Goal: Communication & Community: Answer question/provide support

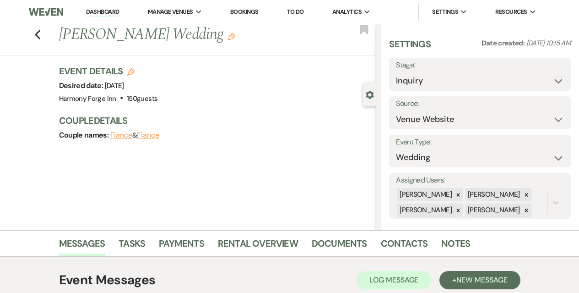
select select "5"
click at [98, 10] on link "Dashboard" at bounding box center [102, 12] width 33 height 9
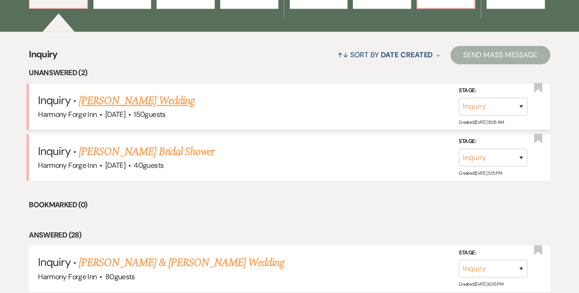
click at [134, 98] on link "[PERSON_NAME] Wedding" at bounding box center [137, 100] width 116 height 16
select select "5"
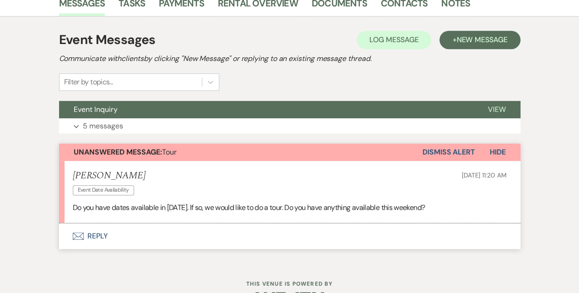
scroll to position [267, 0]
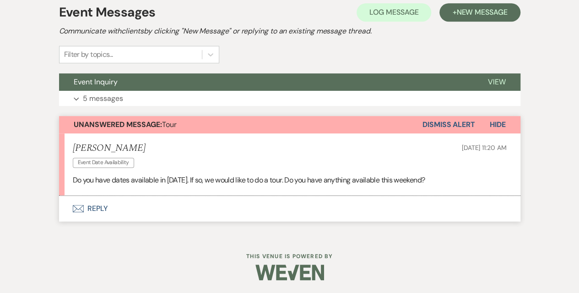
click at [446, 122] on button "Dismiss Alert" at bounding box center [449, 124] width 53 height 17
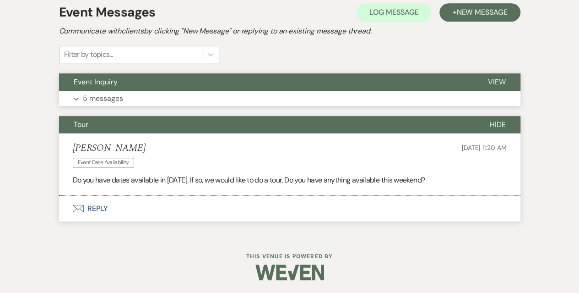
click at [101, 98] on p "5 messages" at bounding box center [103, 98] width 40 height 12
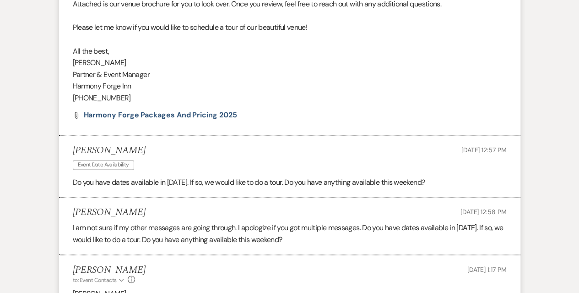
scroll to position [705, 0]
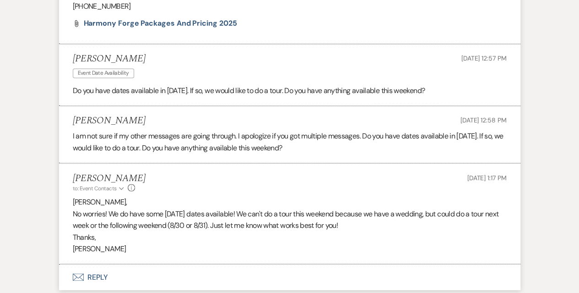
click at [293, 131] on div "I am not sure if my other messages are going through. I apologize if you got mu…" at bounding box center [290, 141] width 434 height 23
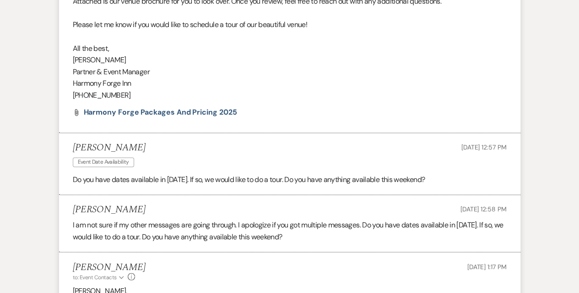
scroll to position [659, 0]
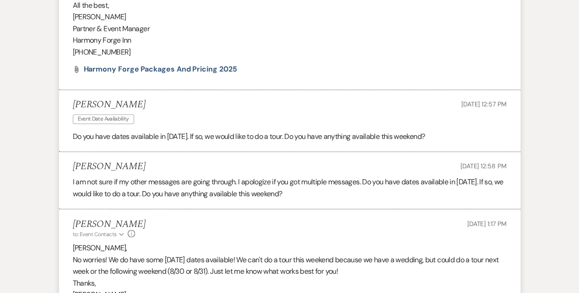
click at [293, 131] on span "Do you have dates available in October 2026. If so, we would like to do a tour.…" at bounding box center [249, 136] width 352 height 10
click at [292, 163] on div "Julie Greene Aug 20, 2025, 12:58 PM" at bounding box center [290, 166] width 434 height 11
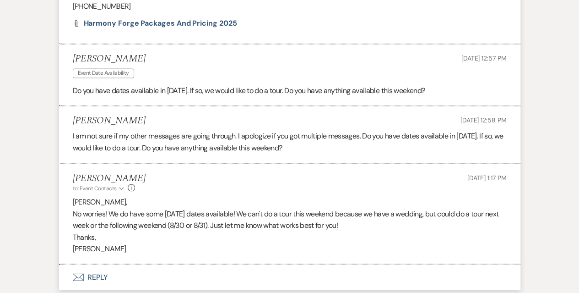
click at [288, 174] on div "Kasey Rhoa to: Event Contacts Expand Info Aug 20, 2025, 1:17 PM" at bounding box center [290, 182] width 434 height 20
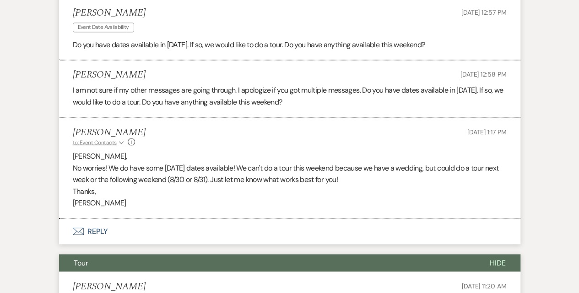
click at [119, 140] on icon "Expand" at bounding box center [121, 142] width 5 height 5
click at [119, 140] on icon "Collapse" at bounding box center [121, 142] width 5 height 5
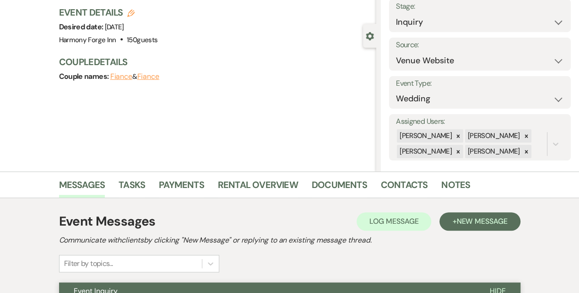
scroll to position [0, 0]
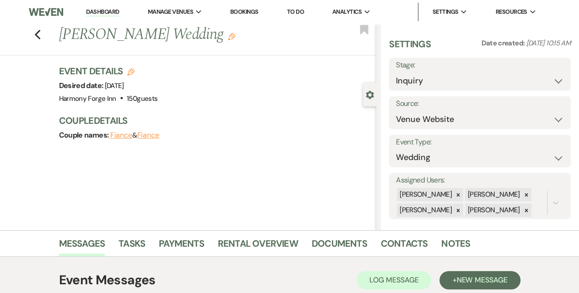
click at [99, 12] on link "Dashboard" at bounding box center [102, 12] width 33 height 9
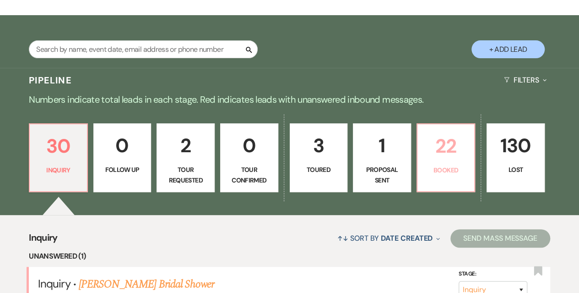
scroll to position [229, 0]
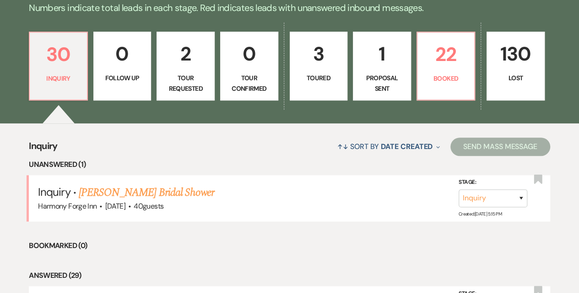
click at [398, 85] on p "Proposal Sent" at bounding box center [382, 83] width 46 height 21
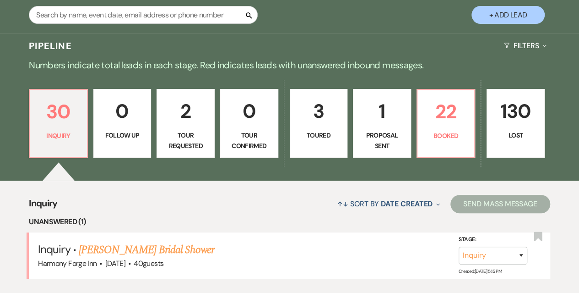
select select "6"
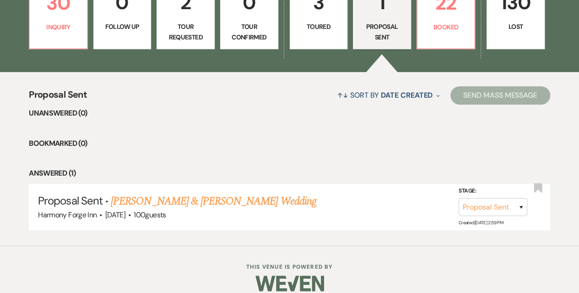
scroll to position [291, 0]
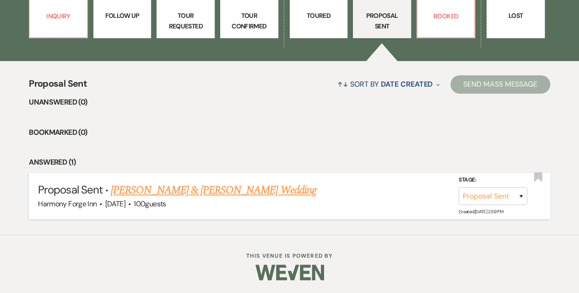
click at [217, 192] on link "Rita Stein & Joshua Almeida's Wedding" at bounding box center [213, 190] width 205 height 16
select select "6"
select select "5"
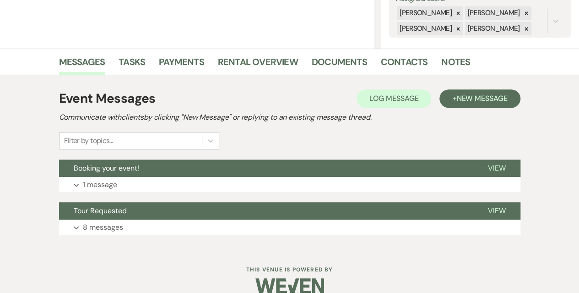
scroll to position [195, 0]
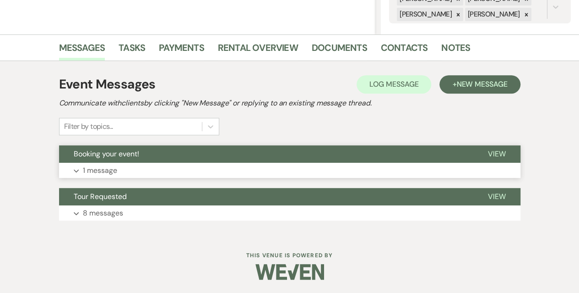
click at [205, 165] on button "Expand 1 message" at bounding box center [289, 171] width 461 height 16
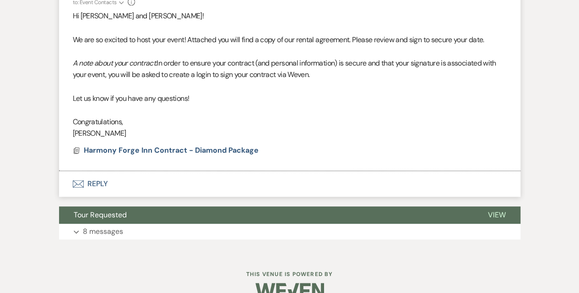
scroll to position [398, 0]
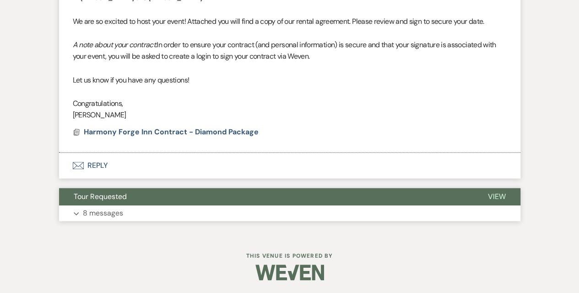
click at [177, 209] on button "Expand 8 messages" at bounding box center [289, 213] width 461 height 16
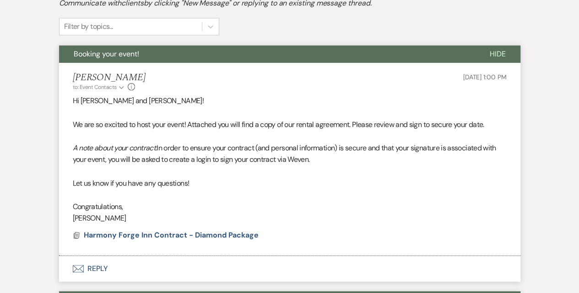
scroll to position [187, 0]
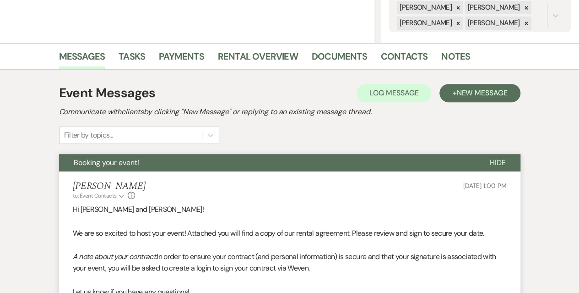
click at [179, 201] on li "Kasey Rhoa to: Event Contacts Expand Info Aug 20, 2025, 1:00 PM Hi Josh and Rit…" at bounding box center [289, 267] width 461 height 193
click at [472, 187] on span "Aug 20, 2025, 1:00 PM" at bounding box center [484, 185] width 43 height 8
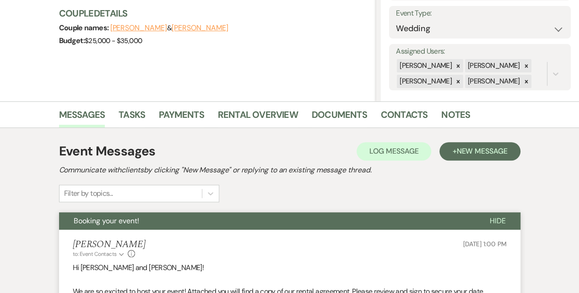
scroll to position [0, 0]
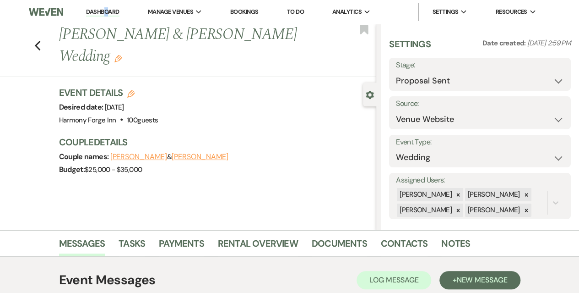
click at [106, 7] on li "Dashboard" at bounding box center [102, 12] width 42 height 18
click at [102, 10] on link "Dashboard" at bounding box center [102, 12] width 33 height 9
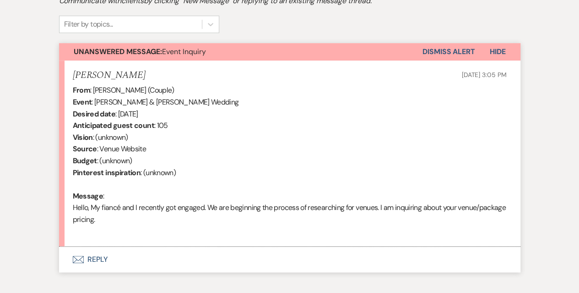
click at [100, 256] on button "Envelope Reply" at bounding box center [289, 259] width 461 height 26
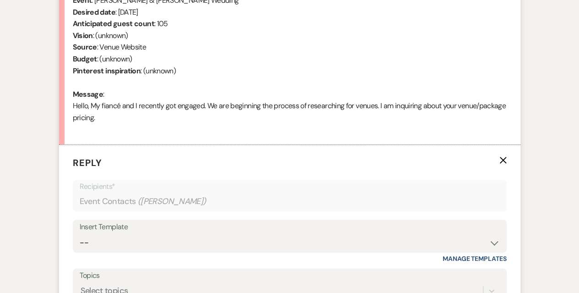
scroll to position [481, 0]
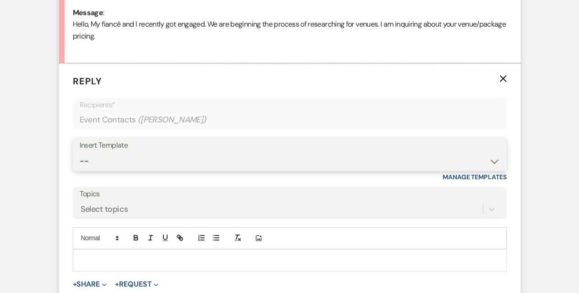
click at [144, 157] on select "-- Weven Planning Portal Introduction (Booked Events) Initial Inquiry Response …" at bounding box center [290, 161] width 420 height 18
select select "5003"
click at [80, 152] on select "-- Weven Planning Portal Introduction (Booked Events) Initial Inquiry Response …" at bounding box center [290, 161] width 420 height 18
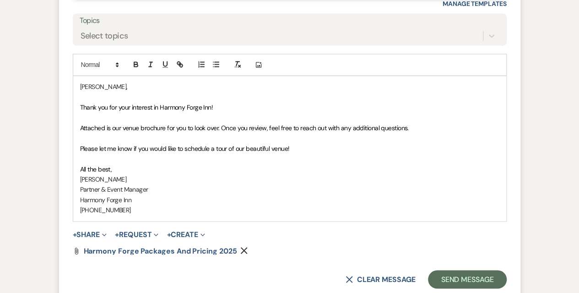
scroll to position [664, 0]
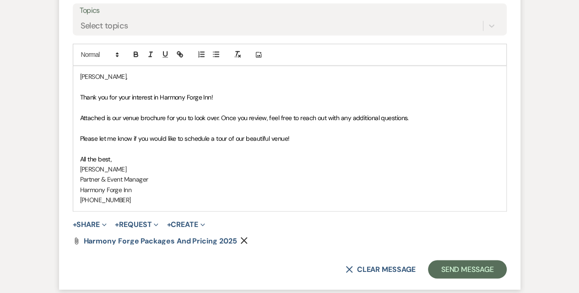
click at [234, 134] on span "Please let me know if you would like to schedule a tour of our beautiful venue!" at bounding box center [185, 138] width 210 height 8
click at [229, 139] on span "Please let me know if you would like to schedule a tour of our beautiful venue!" at bounding box center [185, 138] width 210 height 8
drag, startPoint x: 290, startPoint y: 137, endPoint x: 255, endPoint y: 138, distance: 34.8
click at [255, 138] on span "Please let me know if you would like to schedule a private tour of our beautifu…" at bounding box center [195, 138] width 230 height 8
click at [458, 265] on button "Send Message" at bounding box center [467, 269] width 78 height 18
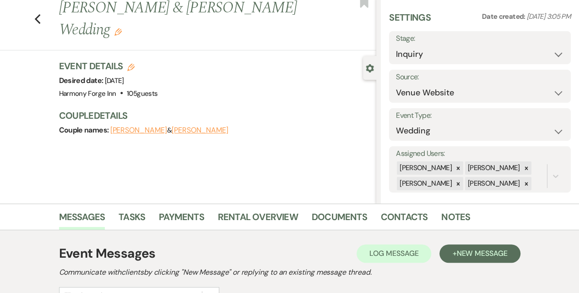
scroll to position [0, 0]
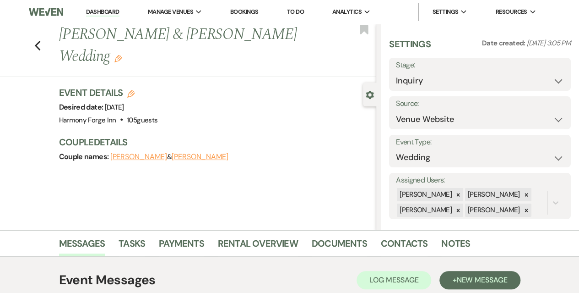
click at [93, 16] on link "Dashboard" at bounding box center [102, 12] width 33 height 9
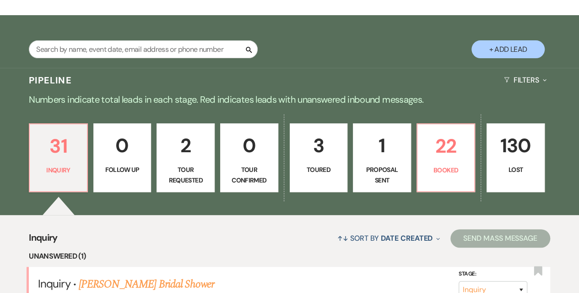
click at [201, 163] on link "2 Tour Requested" at bounding box center [186, 157] width 58 height 69
select select "2"
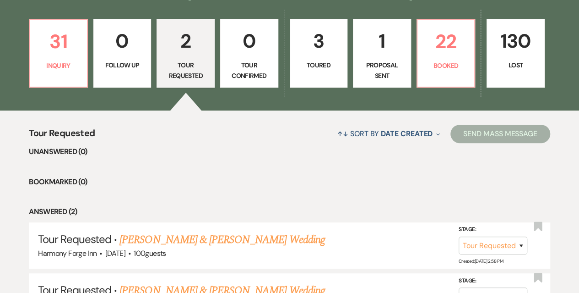
scroll to position [320, 0]
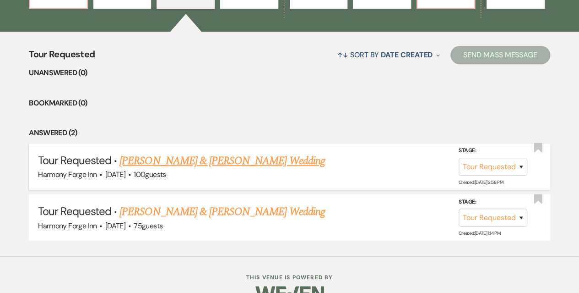
click at [201, 162] on link "[PERSON_NAME] & [PERSON_NAME] Wedding" at bounding box center [221, 160] width 205 height 16
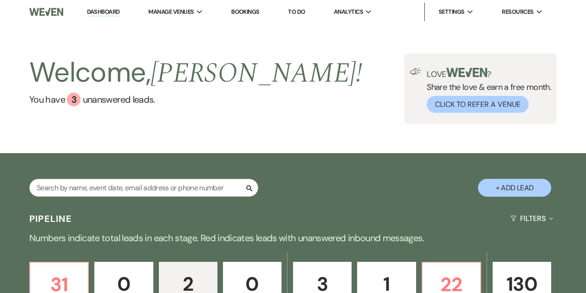
select select "2"
select select "5"
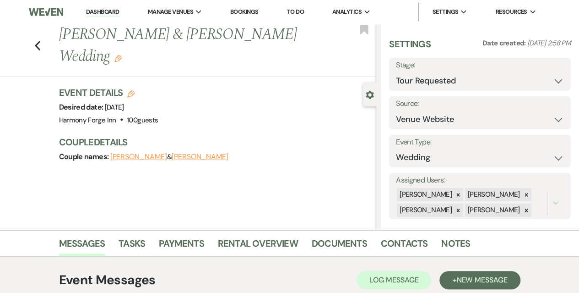
scroll to position [153, 0]
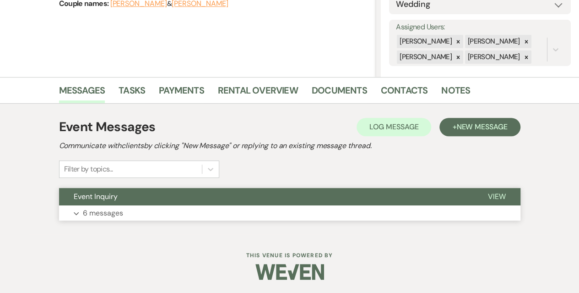
click at [89, 212] on p "6 messages" at bounding box center [103, 213] width 40 height 12
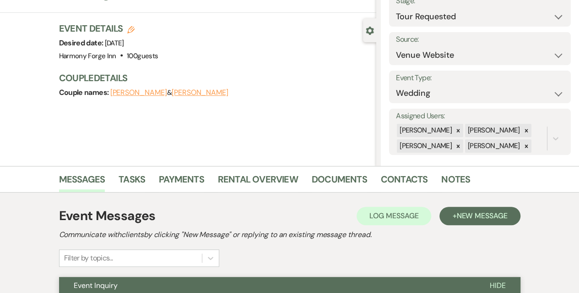
scroll to position [0, 0]
